Goal: Transaction & Acquisition: Purchase product/service

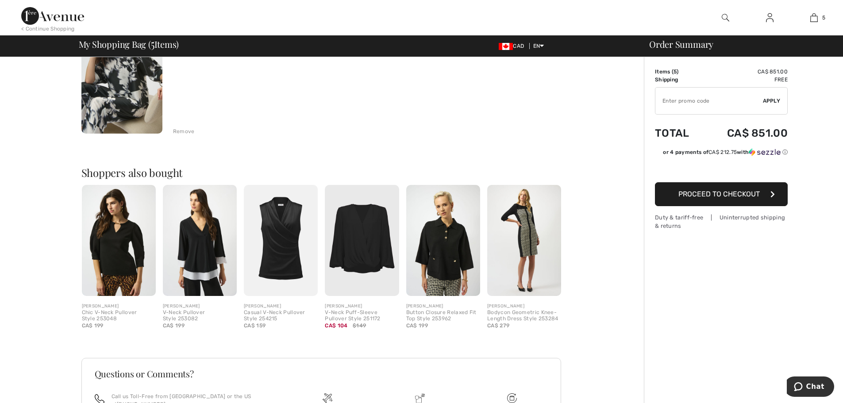
scroll to position [708, 0]
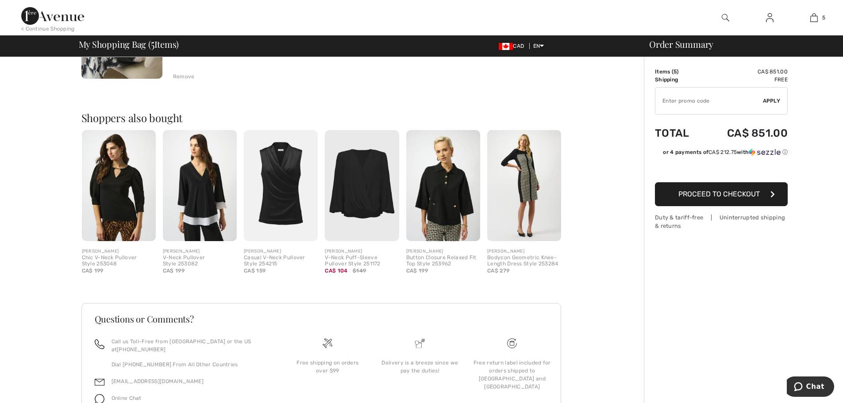
click at [381, 192] on img at bounding box center [362, 185] width 74 height 111
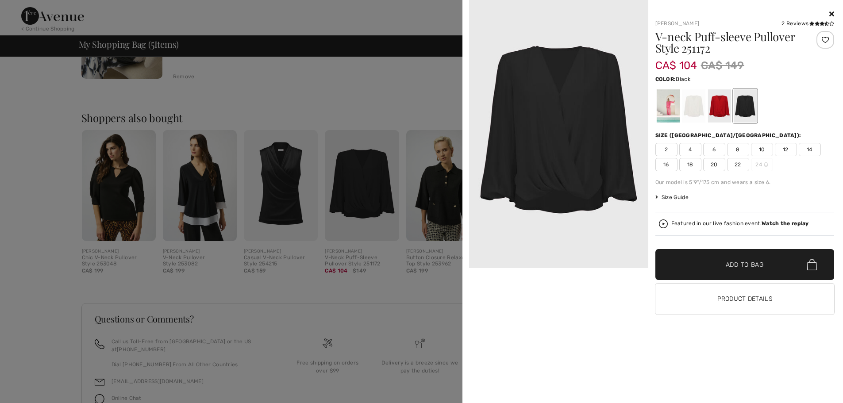
click at [219, 90] on div at bounding box center [421, 201] width 843 height 403
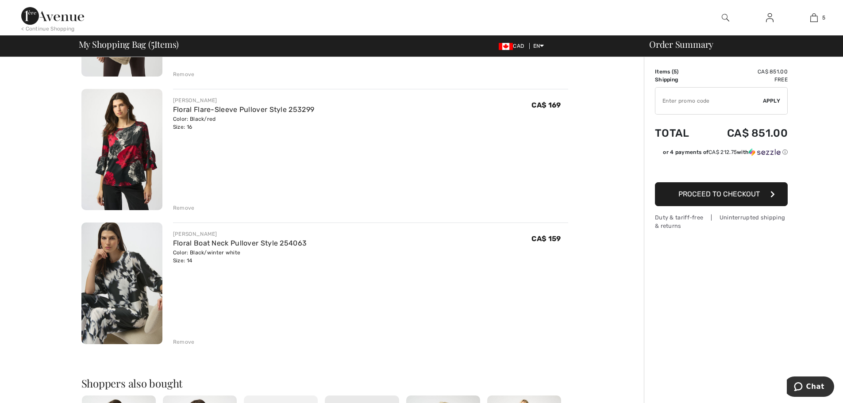
scroll to position [575, 0]
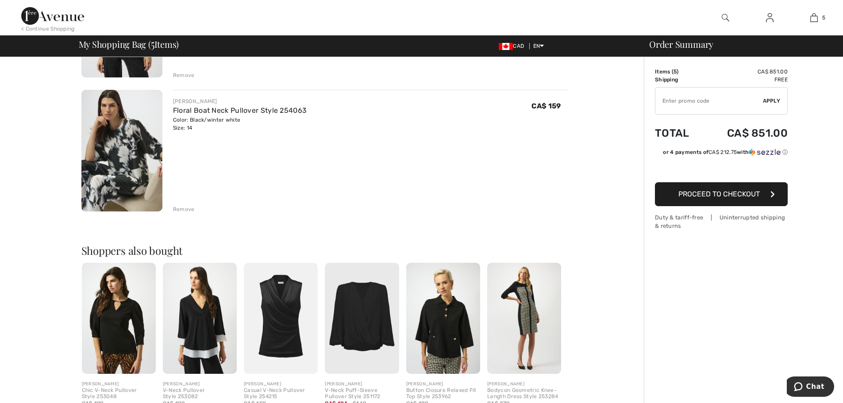
click at [180, 210] on div "Remove" at bounding box center [184, 209] width 22 height 8
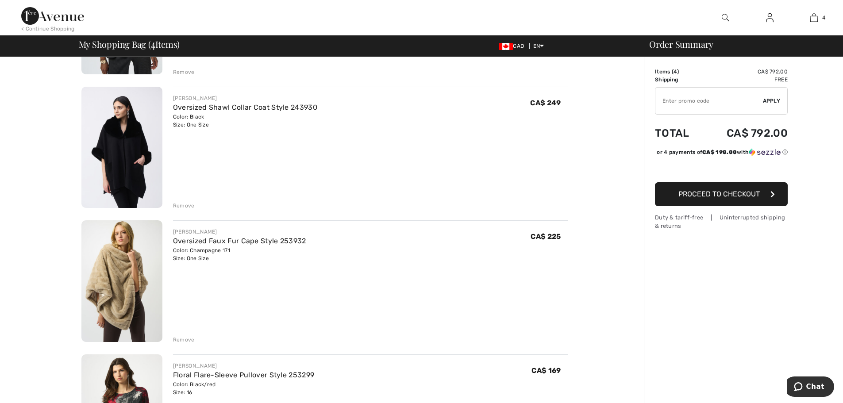
scroll to position [0, 0]
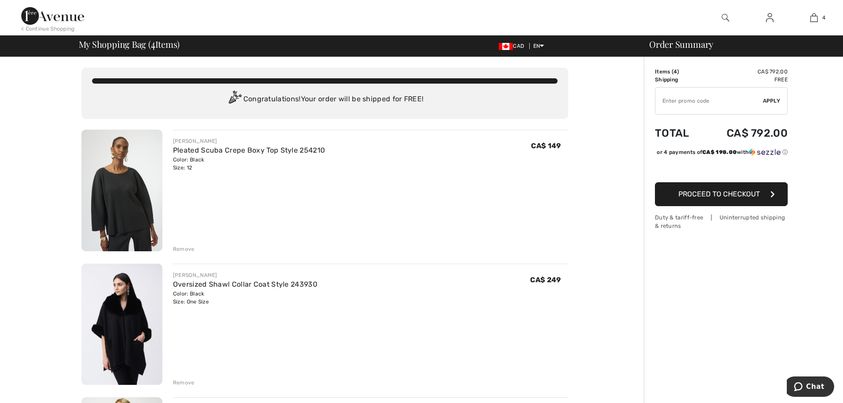
click at [125, 184] on img at bounding box center [121, 191] width 81 height 122
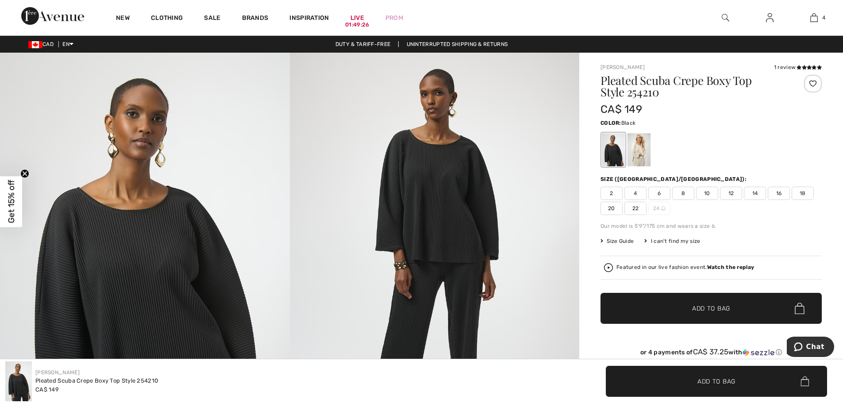
click at [434, 183] on img at bounding box center [435, 270] width 290 height 434
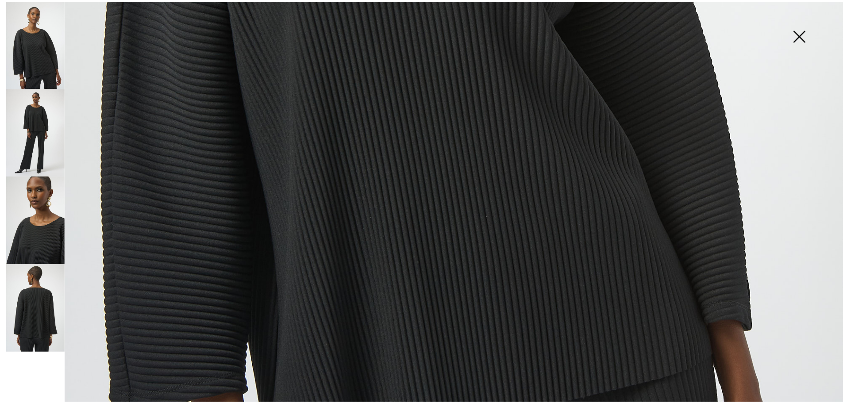
scroll to position [796, 0]
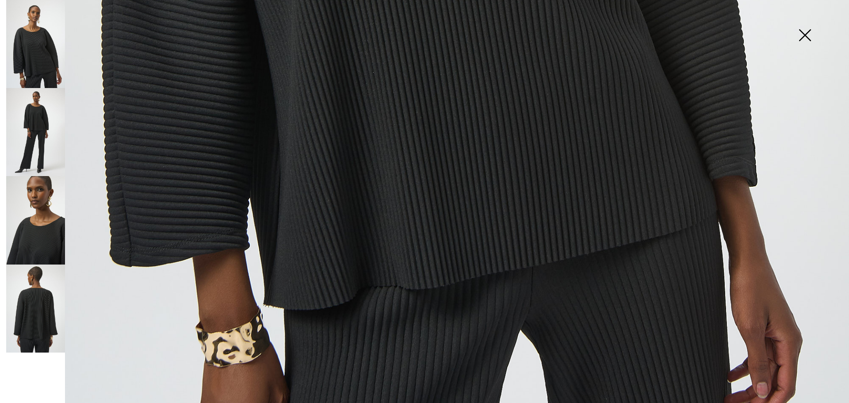
click at [810, 38] on img at bounding box center [805, 36] width 44 height 46
